Goal: Transaction & Acquisition: Download file/media

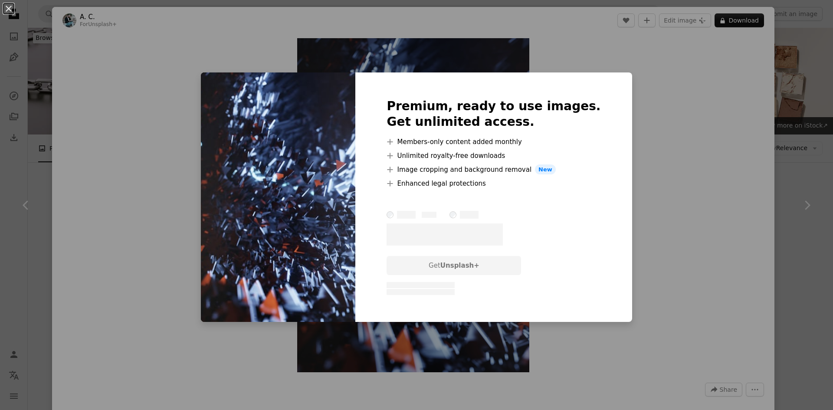
scroll to position [2951, 0]
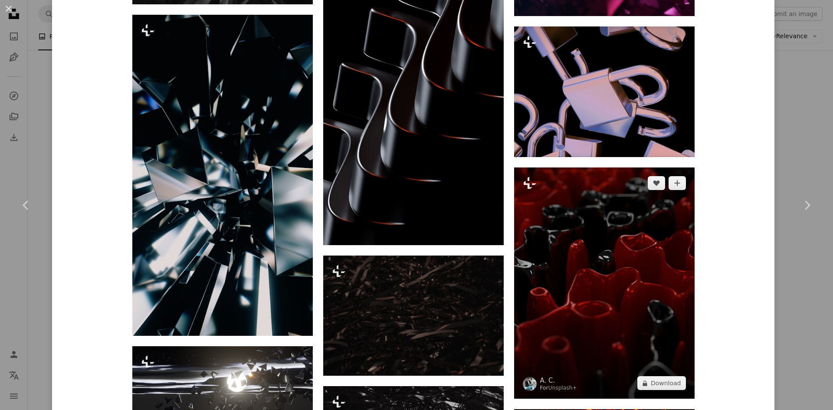
scroll to position [1432, 0]
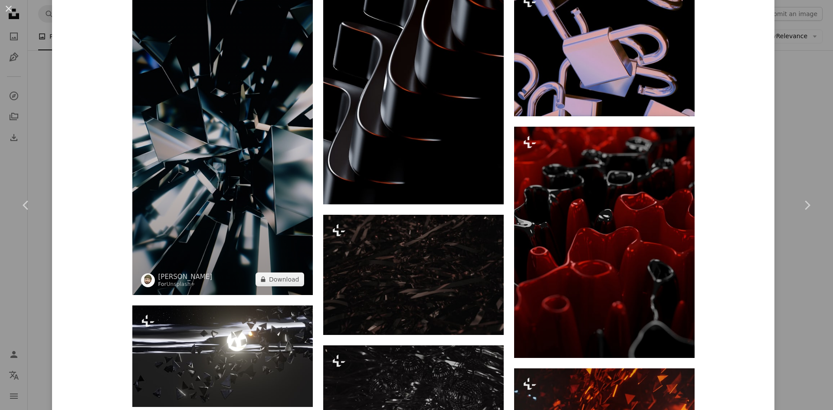
click at [200, 158] on img at bounding box center [222, 134] width 181 height 321
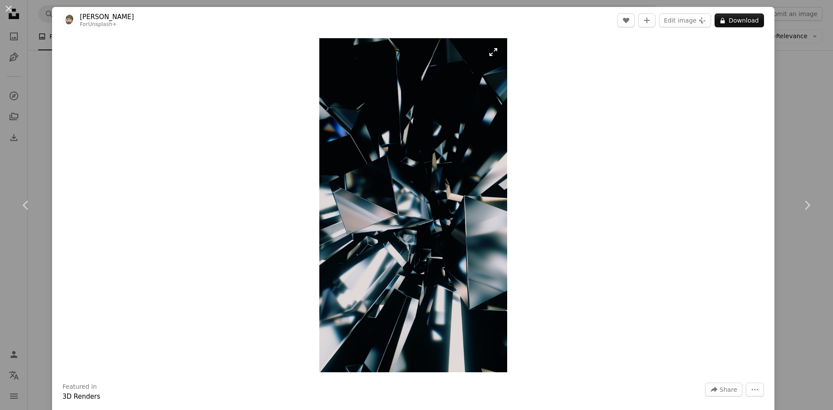
click at [474, 136] on img "Zoom in on this image" at bounding box center [413, 205] width 188 height 334
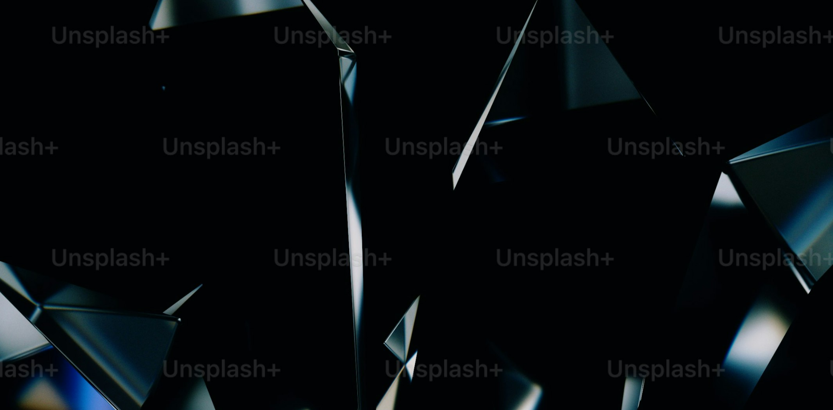
scroll to position [525, 0]
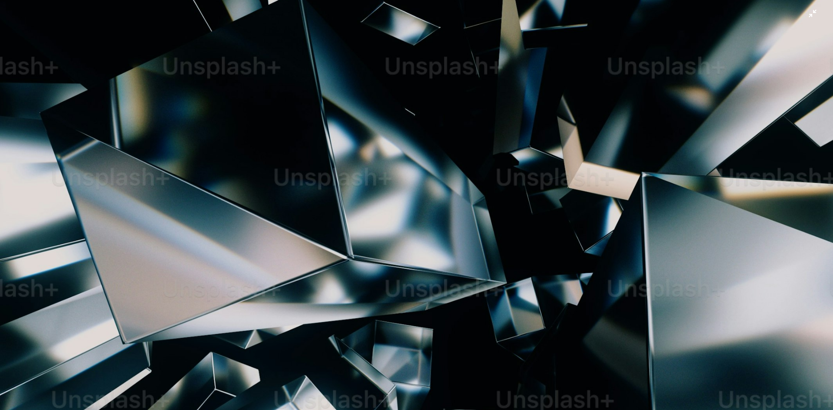
click at [474, 136] on img "Zoom out on this image" at bounding box center [417, 215] width 834 height 1483
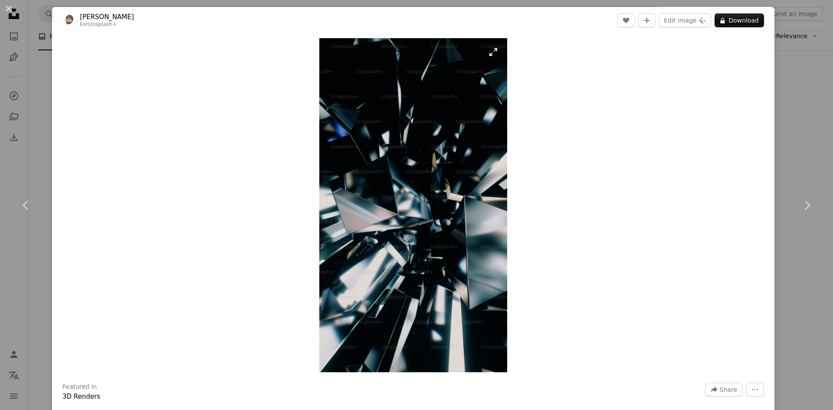
click at [432, 136] on img "Zoom in on this image" at bounding box center [413, 205] width 188 height 334
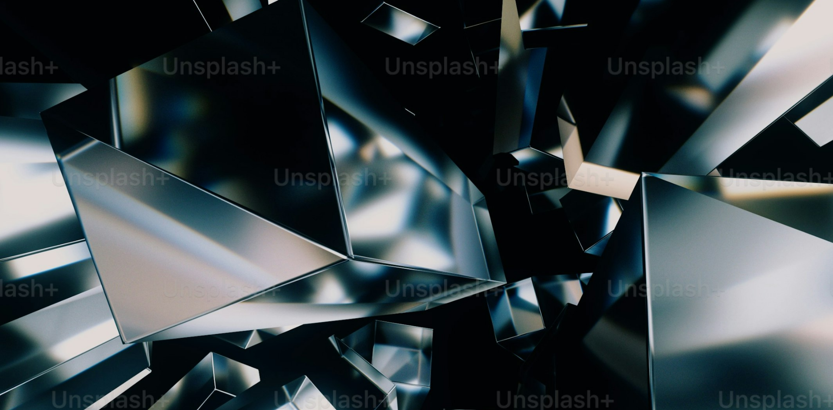
drag, startPoint x: 434, startPoint y: 127, endPoint x: 110, endPoint y: 81, distance: 327.4
click at [110, 81] on img "Zoom out on this image" at bounding box center [417, 215] width 834 height 1483
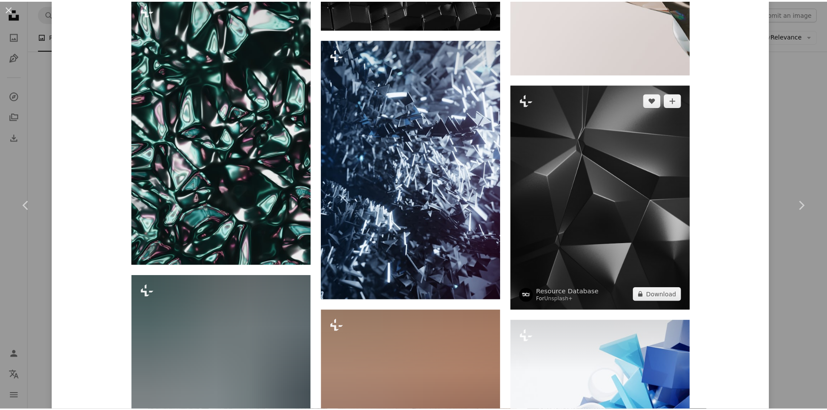
scroll to position [911, 0]
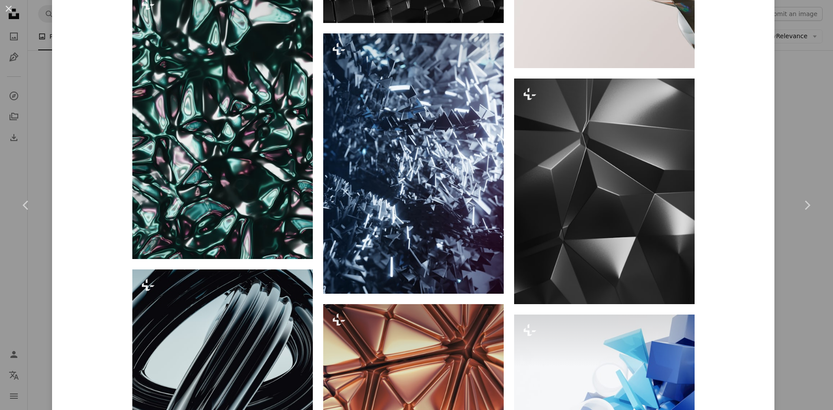
click at [804, 86] on div "An X shape Chevron left Chevron right [PERSON_NAME] C For Unsplash+ A heart A p…" at bounding box center [416, 205] width 833 height 410
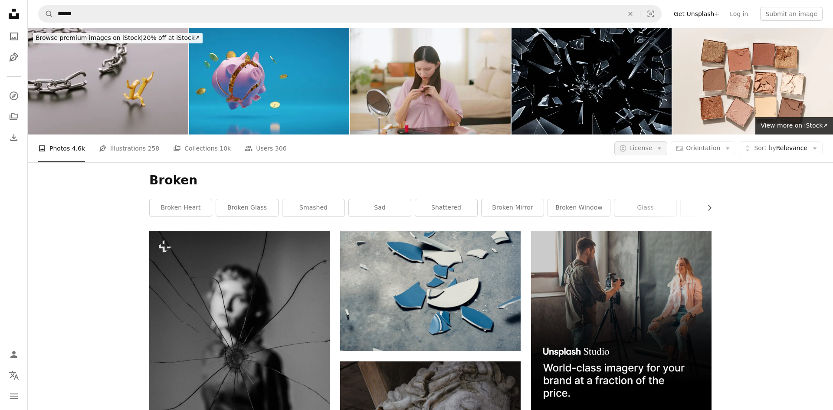
click at [649, 145] on span "License" at bounding box center [641, 148] width 23 height 7
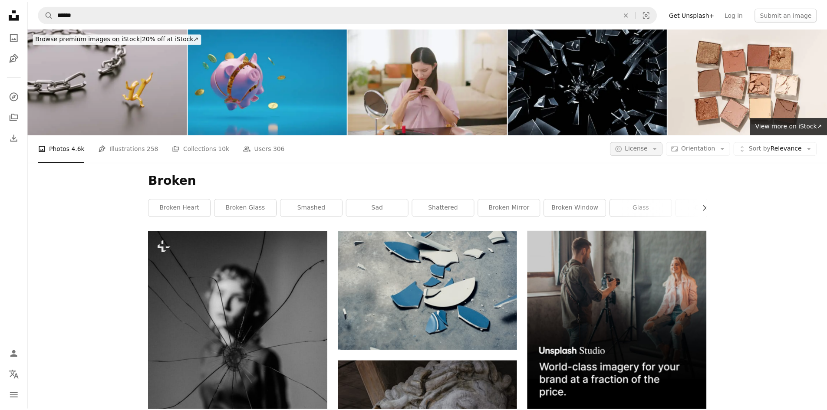
scroll to position [2734, 0]
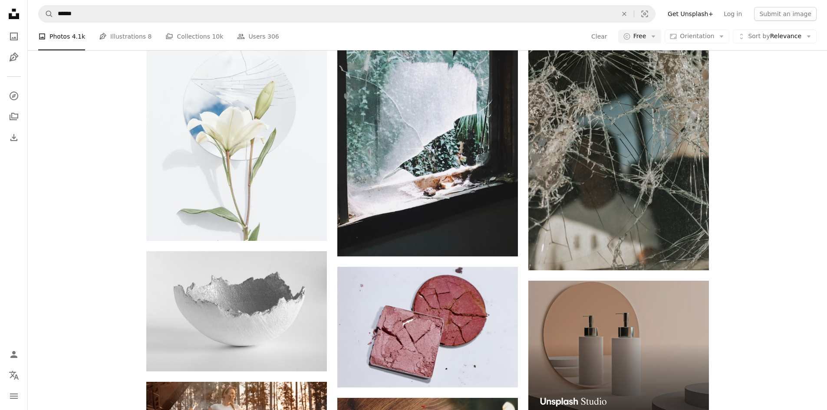
scroll to position [12413, 0]
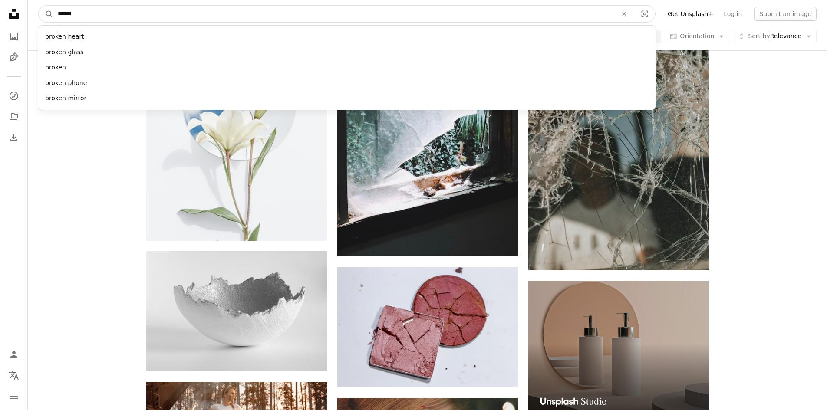
drag, startPoint x: 118, startPoint y: 19, endPoint x: 14, endPoint y: 10, distance: 103.7
type input "*****"
click button "A magnifying glass" at bounding box center [46, 14] width 15 height 16
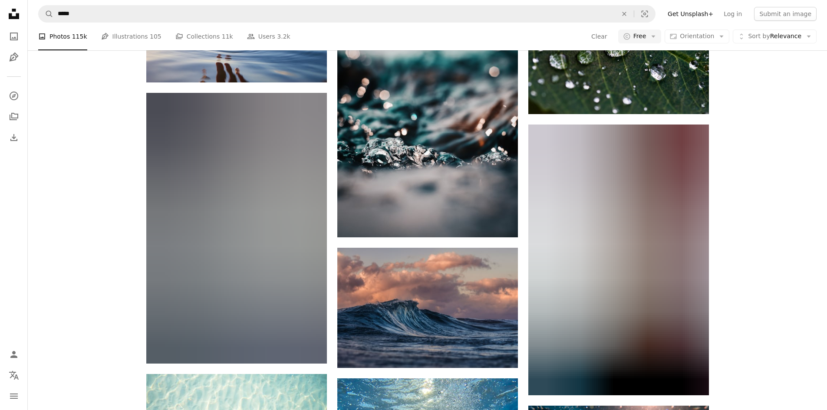
scroll to position [11328, 0]
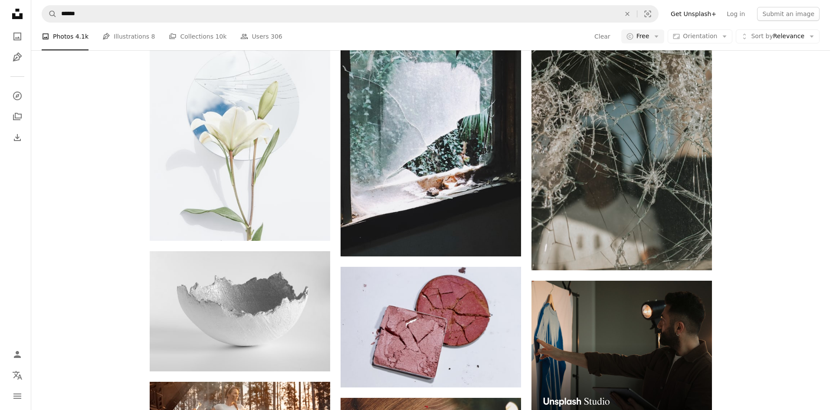
scroll to position [12933, 0]
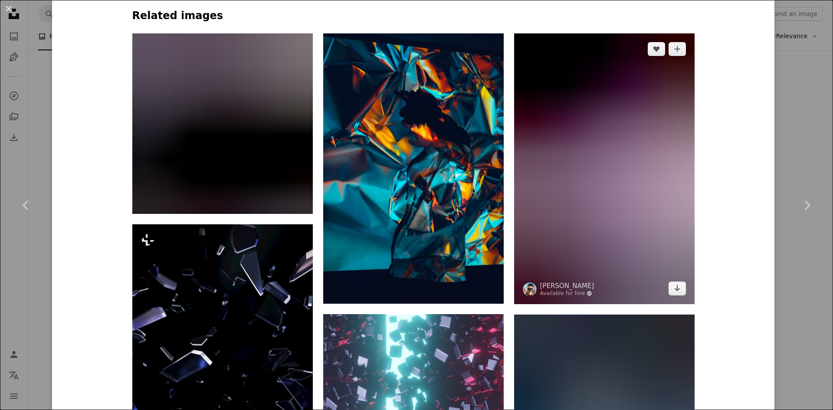
scroll to position [694, 0]
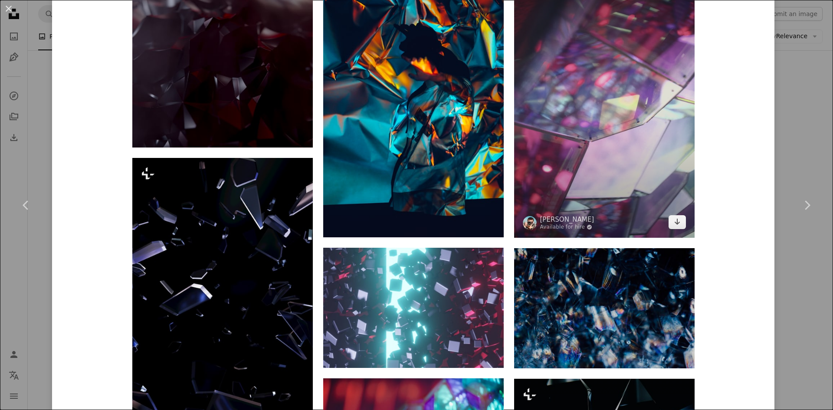
click at [627, 155] on img at bounding box center [604, 102] width 181 height 271
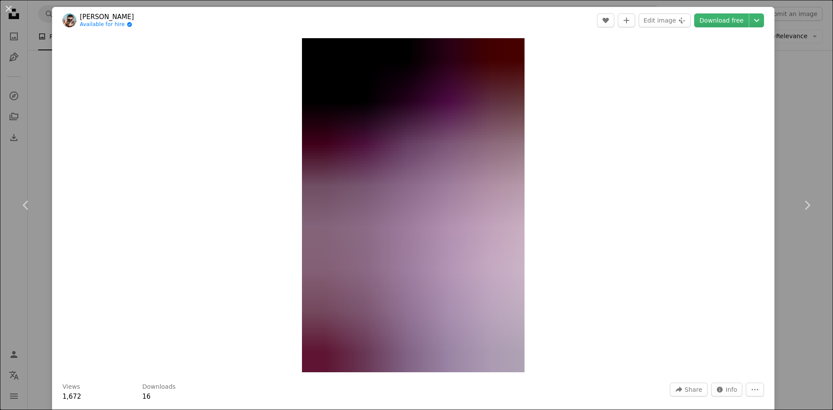
scroll to position [304, 0]
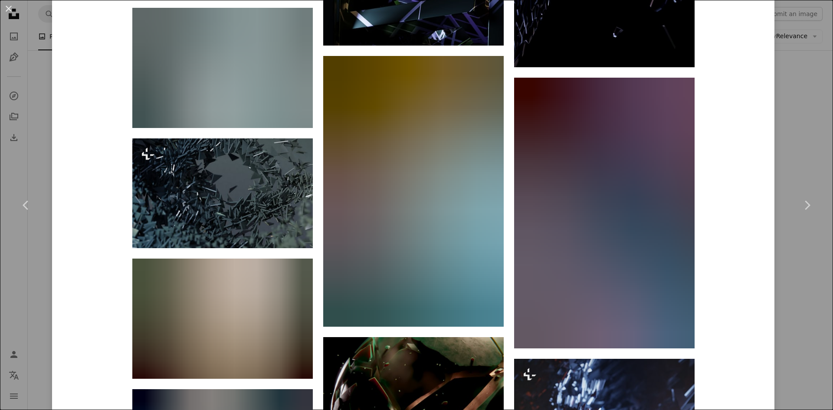
scroll to position [2040, 0]
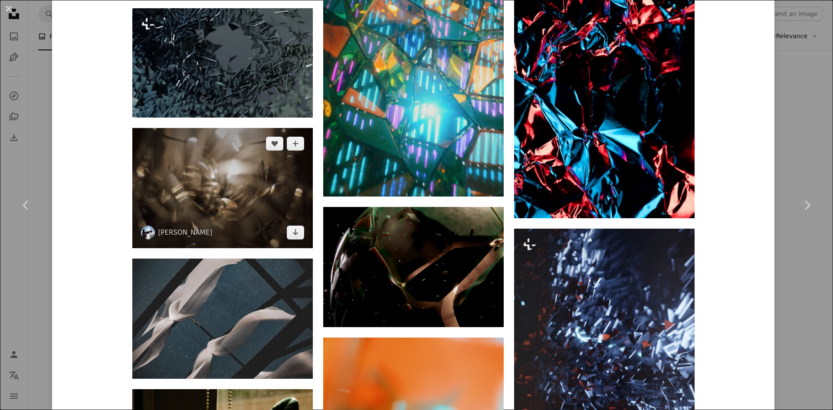
click at [220, 191] on img at bounding box center [222, 188] width 181 height 120
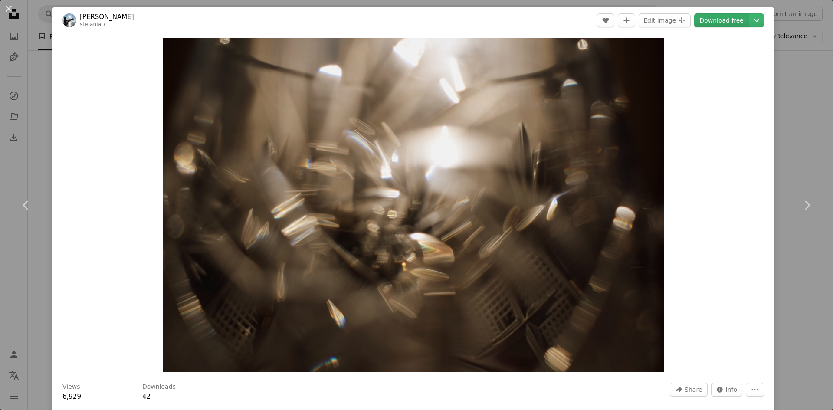
click at [732, 21] on link "Download free" at bounding box center [721, 20] width 55 height 14
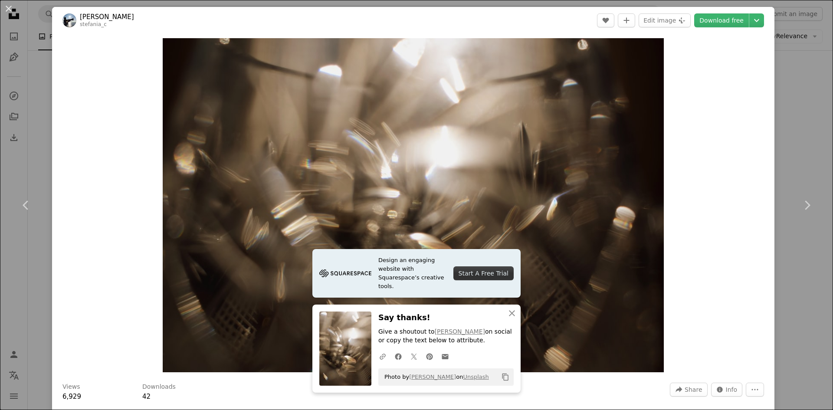
click at [755, 106] on div "Zoom in" at bounding box center [413, 205] width 723 height 343
click at [727, 25] on link "Download free" at bounding box center [721, 20] width 55 height 14
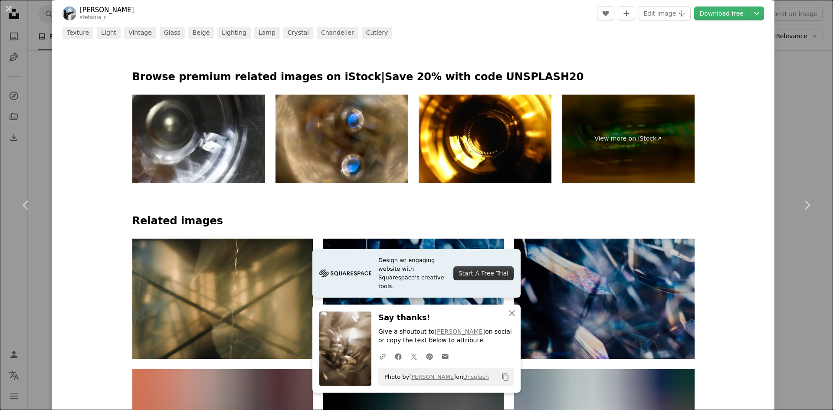
scroll to position [608, 0]
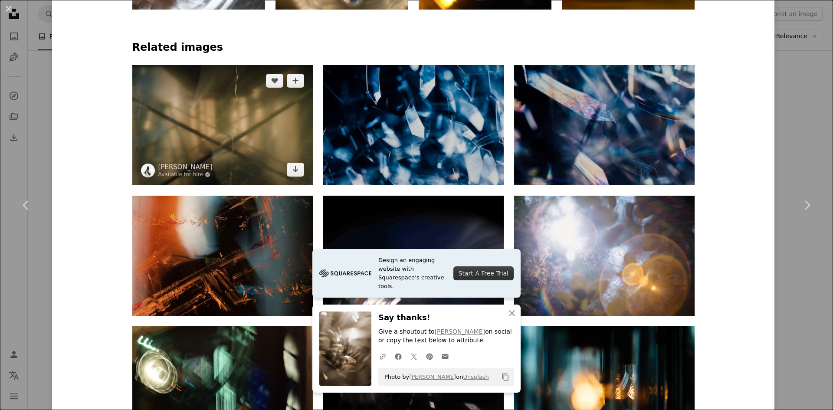
click at [260, 160] on img at bounding box center [222, 125] width 181 height 120
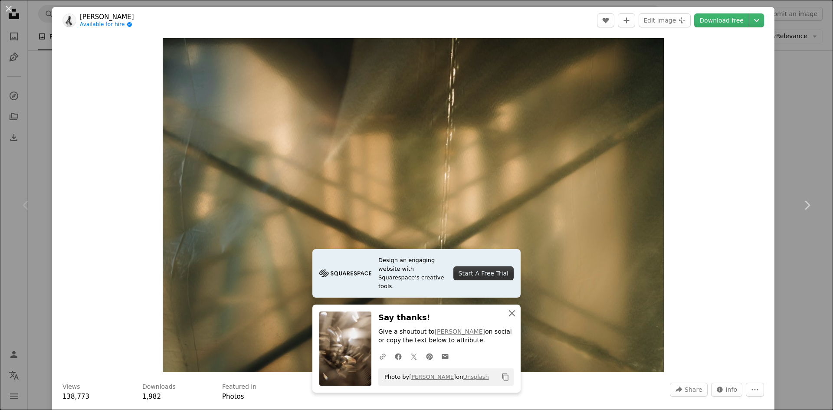
click at [509, 315] on icon "button" at bounding box center [512, 313] width 6 height 6
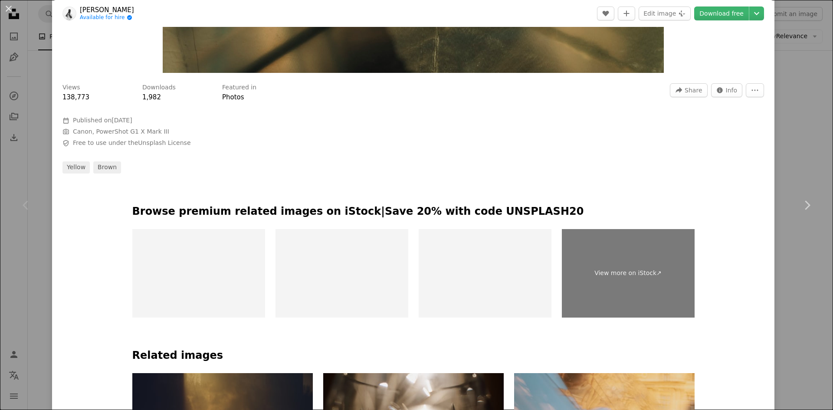
scroll to position [477, 0]
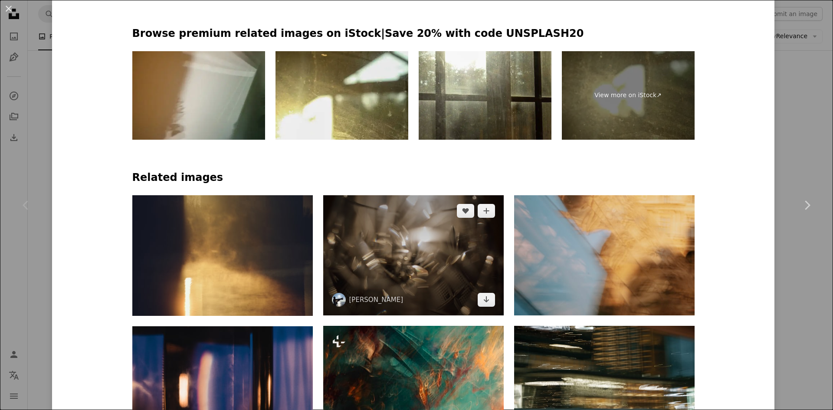
click at [418, 262] on img at bounding box center [413, 255] width 181 height 120
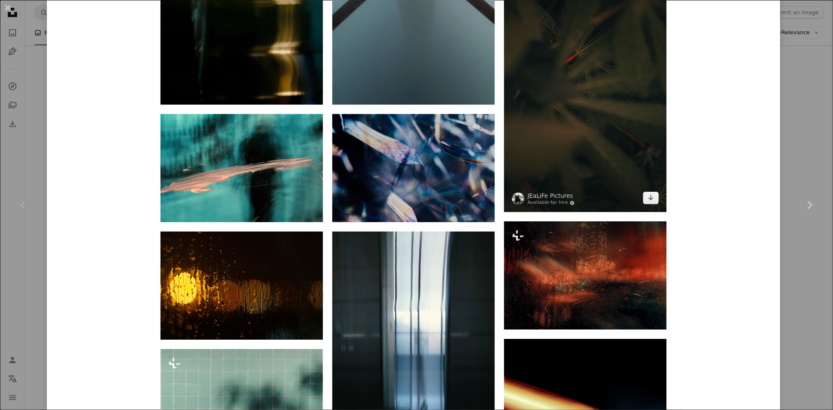
scroll to position [1953, 0]
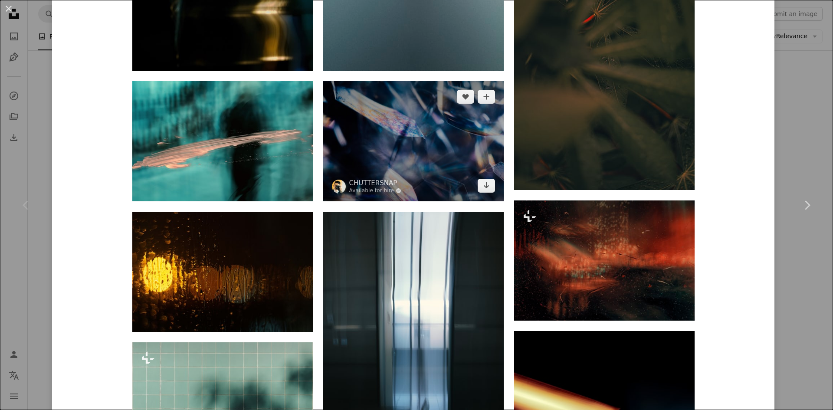
click at [404, 142] on img at bounding box center [413, 141] width 181 height 120
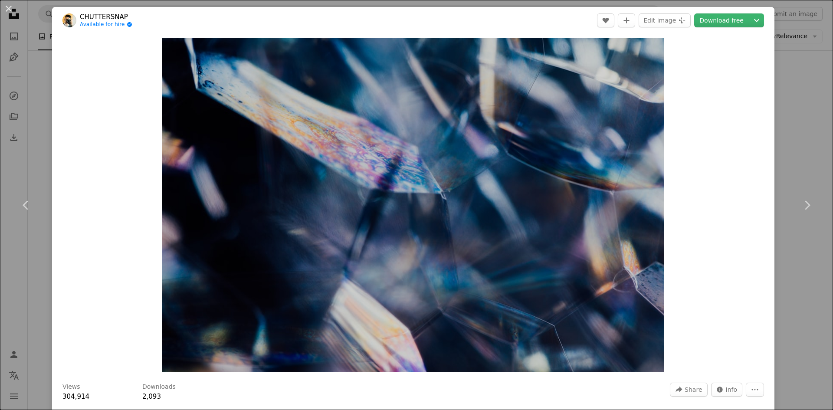
click at [782, 138] on div "An X shape Chevron left Chevron right CHUTTERSNAP Available for hire A checkmar…" at bounding box center [416, 205] width 833 height 410
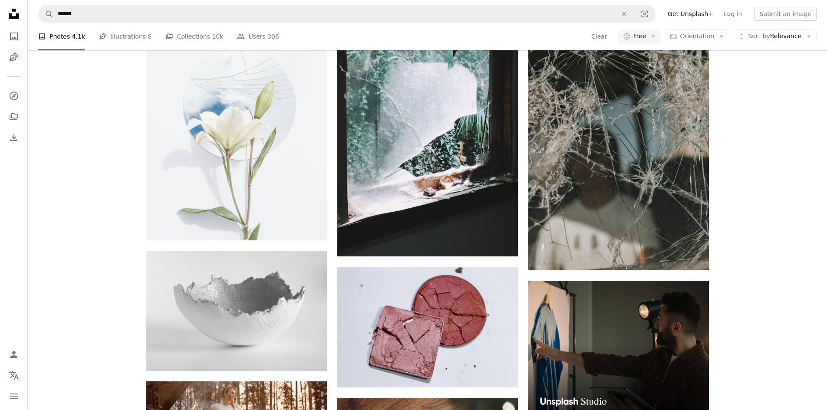
scroll to position [12803, 0]
